Goal: Information Seeking & Learning: Learn about a topic

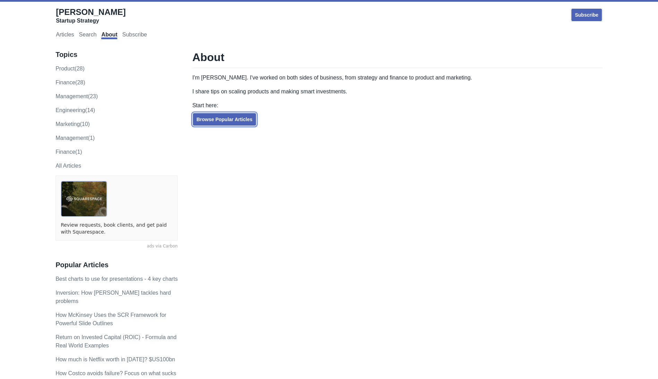
click at [220, 120] on link "Browse Popular Articles" at bounding box center [224, 119] width 64 height 14
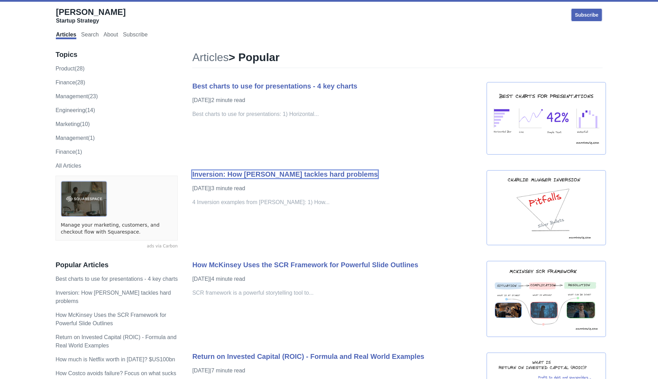
click at [288, 173] on link "Inversion: How [PERSON_NAME] tackles hard problems" at bounding box center [284, 174] width 185 height 8
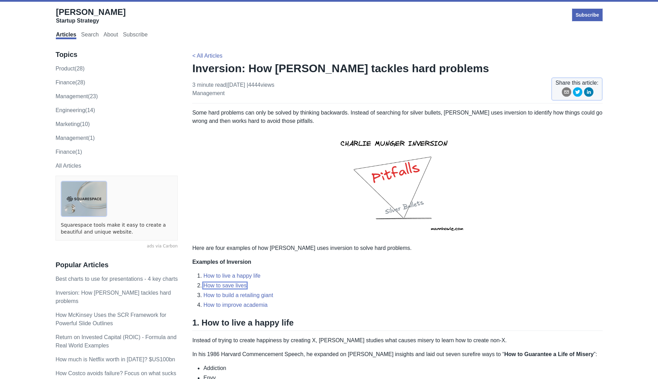
click at [225, 287] on link "How to save lives" at bounding box center [224, 285] width 43 height 6
